Goal: Task Accomplishment & Management: Manage account settings

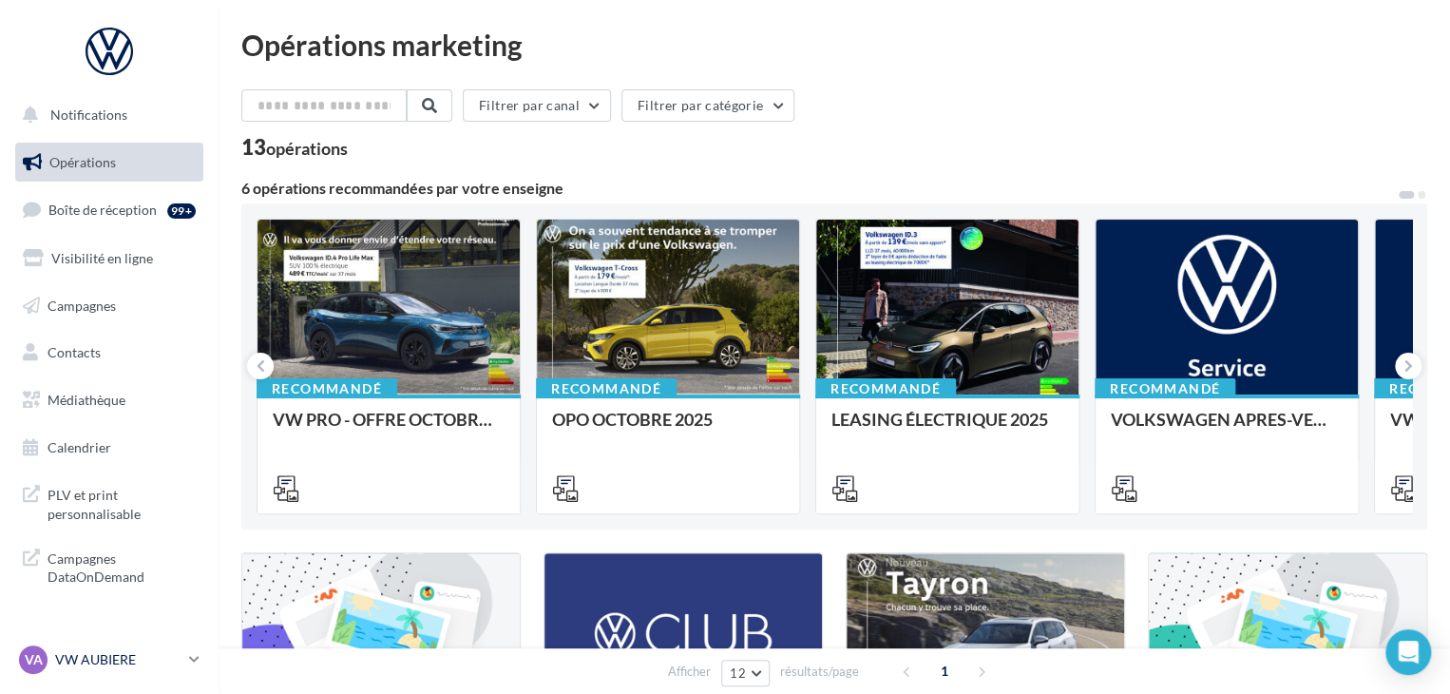
click at [111, 642] on link "VA VW AUBIERE vw-aub-cha" at bounding box center [109, 659] width 188 height 36
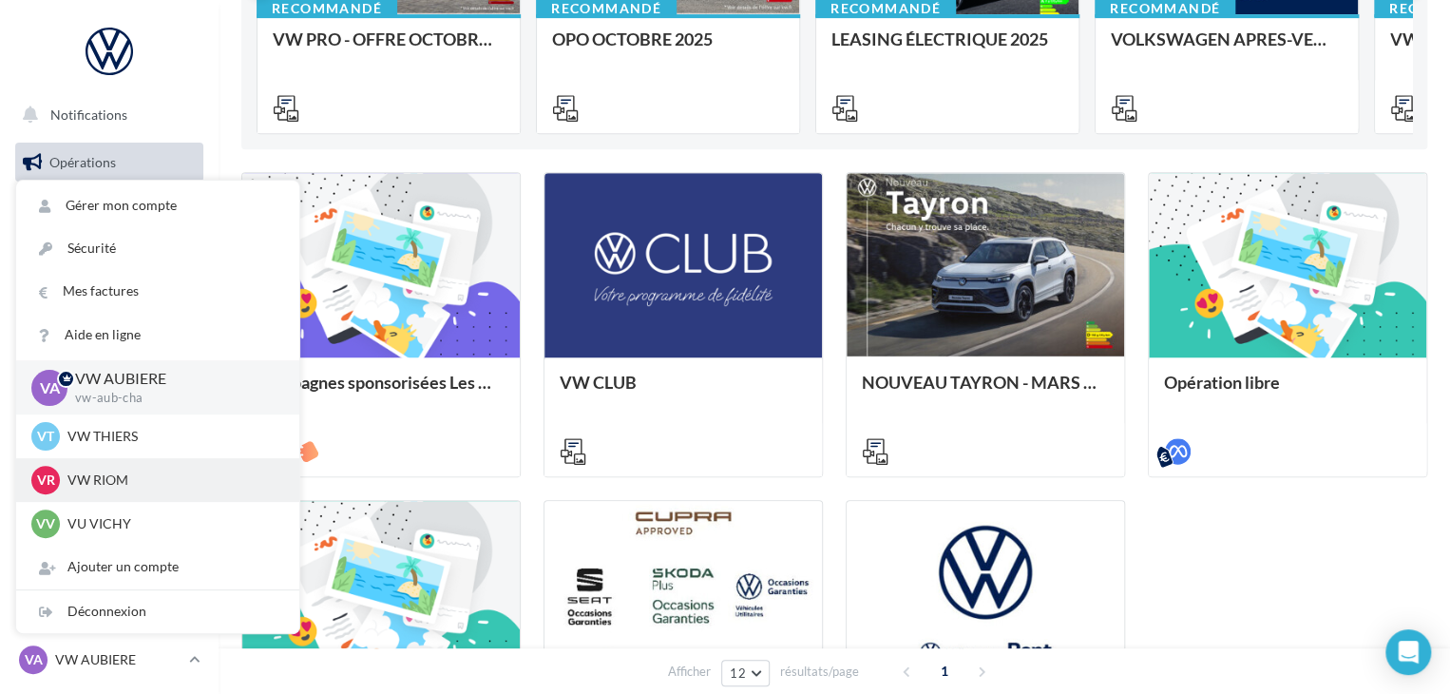
scroll to position [649, 0]
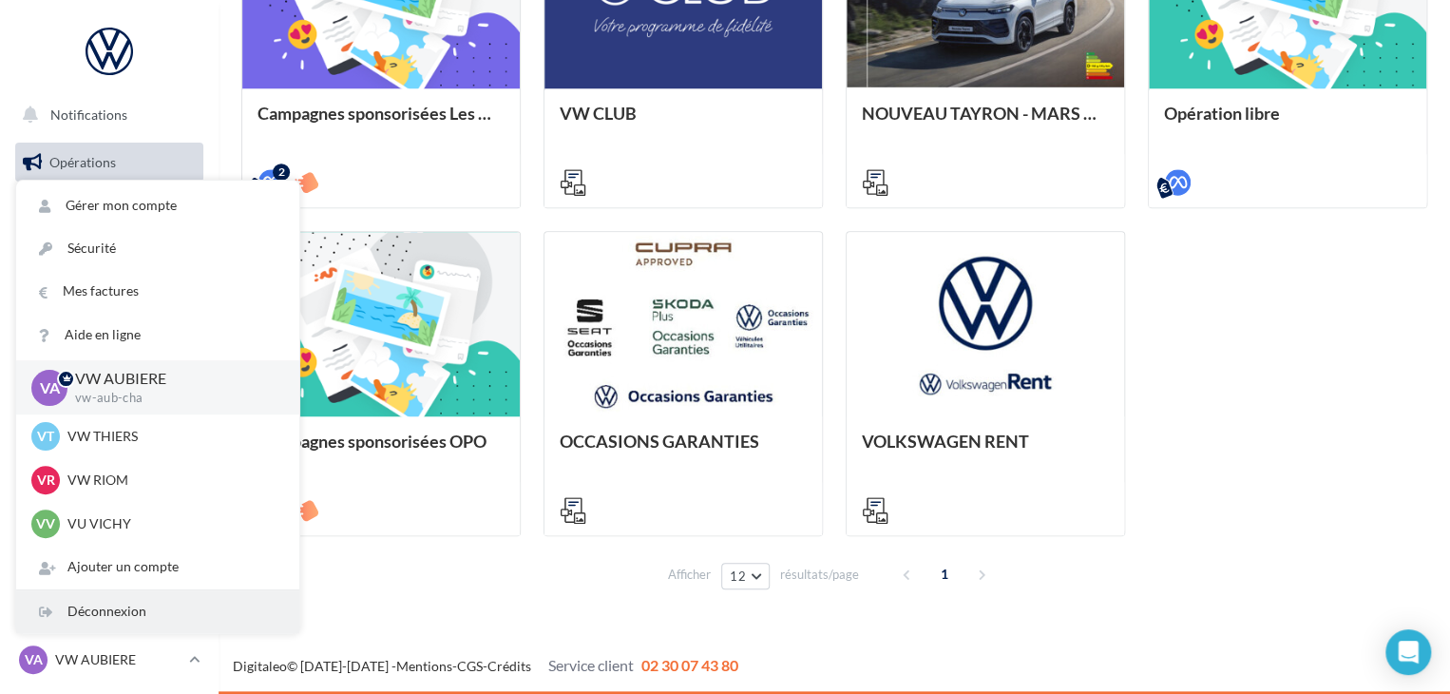
click at [114, 625] on div "Déconnexion" at bounding box center [157, 611] width 283 height 43
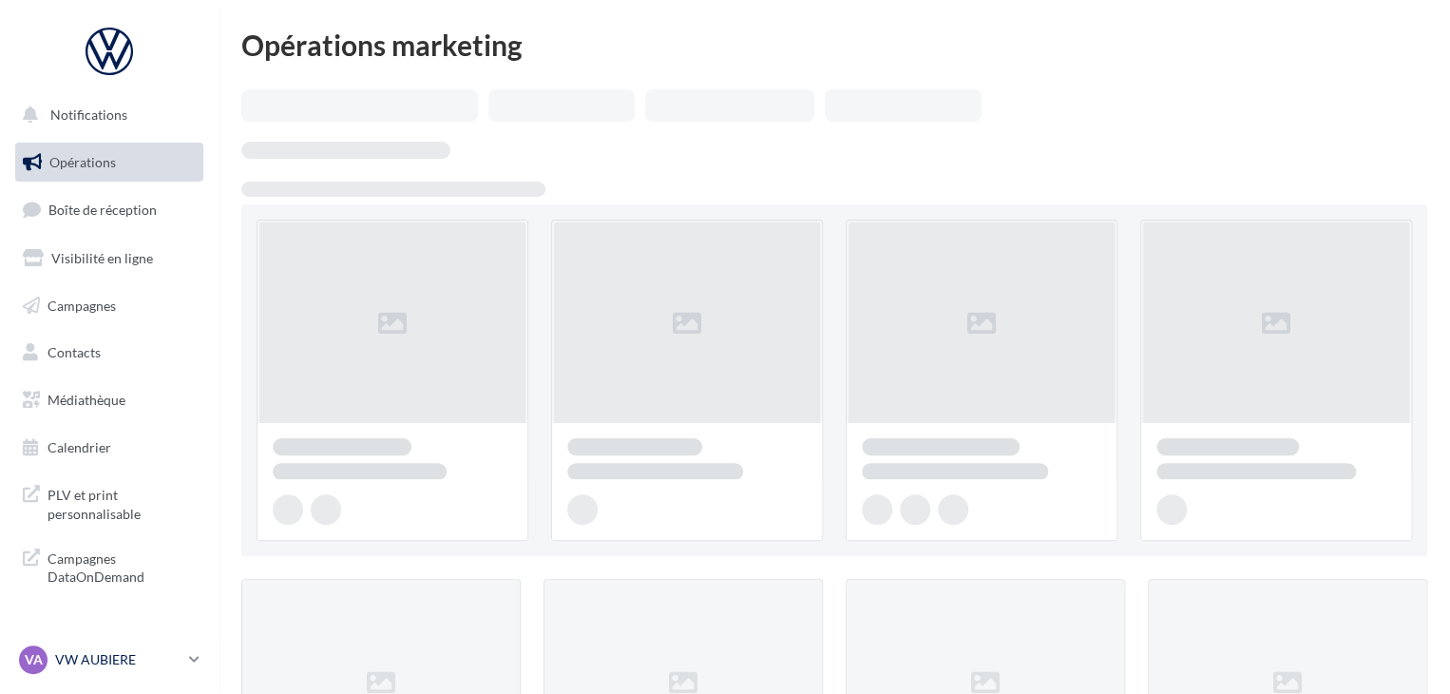
click at [137, 662] on p "VW AUBIERE" at bounding box center [118, 659] width 126 height 19
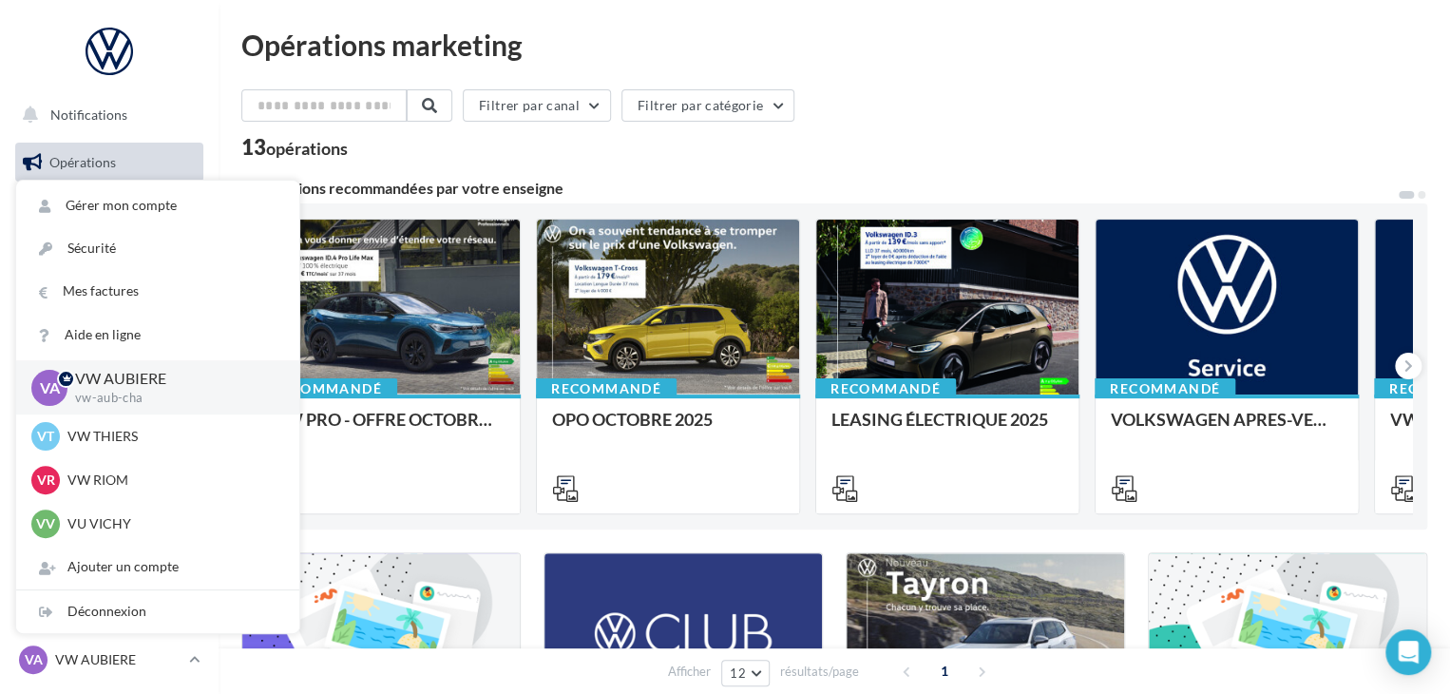
click at [948, 160] on div "13 opérations" at bounding box center [834, 149] width 1186 height 25
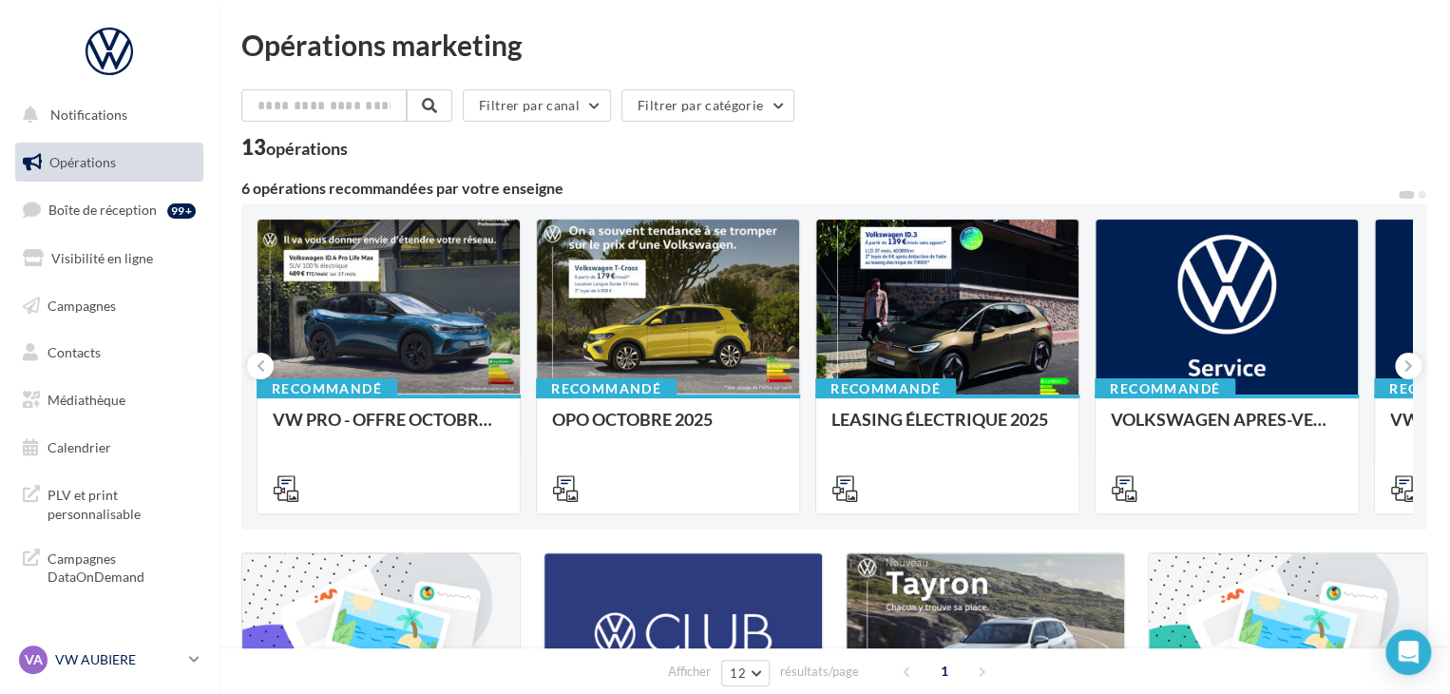
click at [87, 657] on p "VW AUBIERE" at bounding box center [118, 659] width 126 height 19
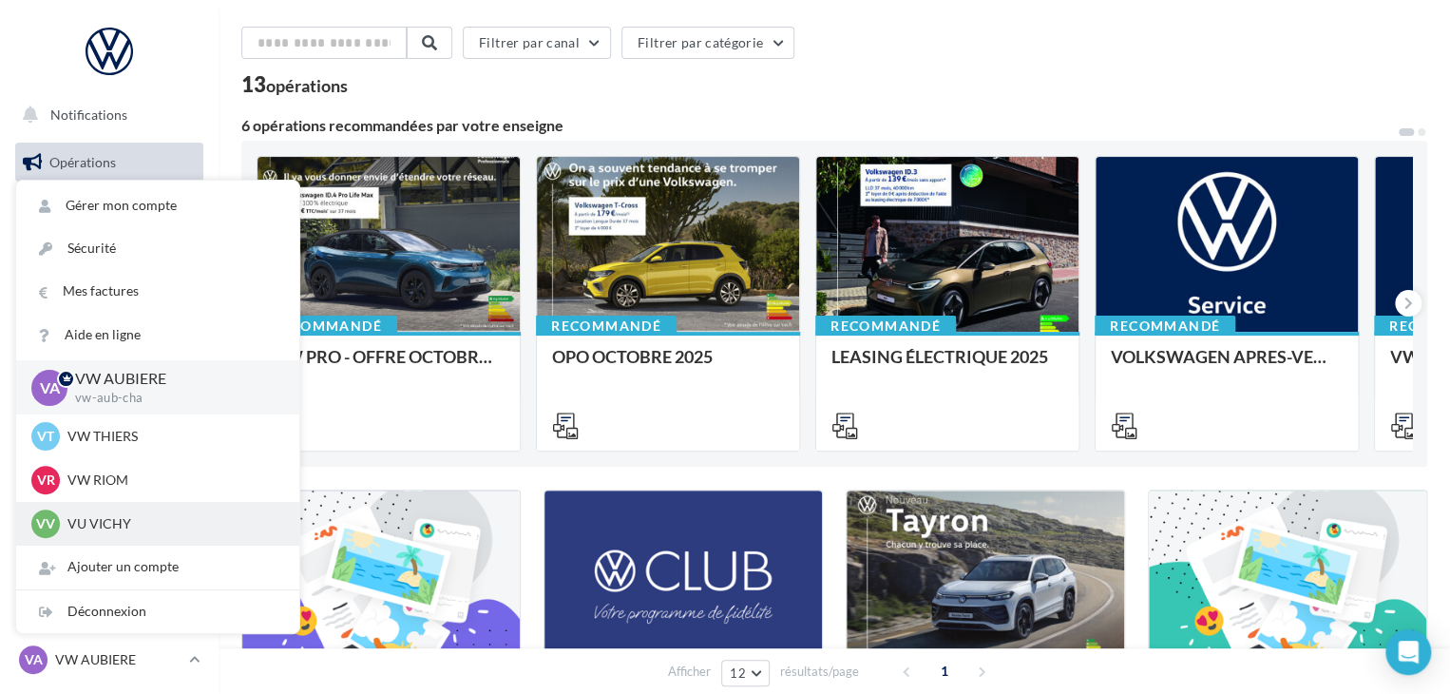
scroll to position [190, 0]
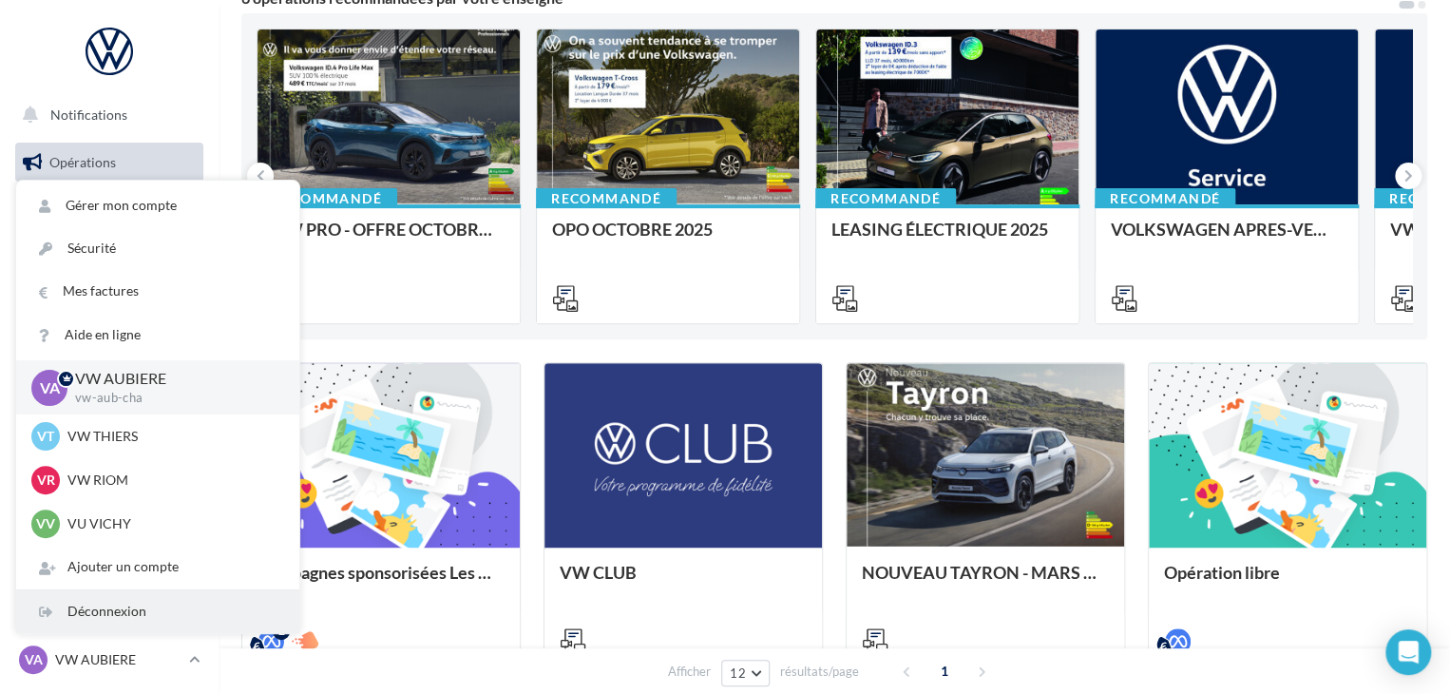
click at [105, 613] on div "Déconnexion" at bounding box center [157, 611] width 283 height 43
